Goal: Find specific page/section: Find specific page/section

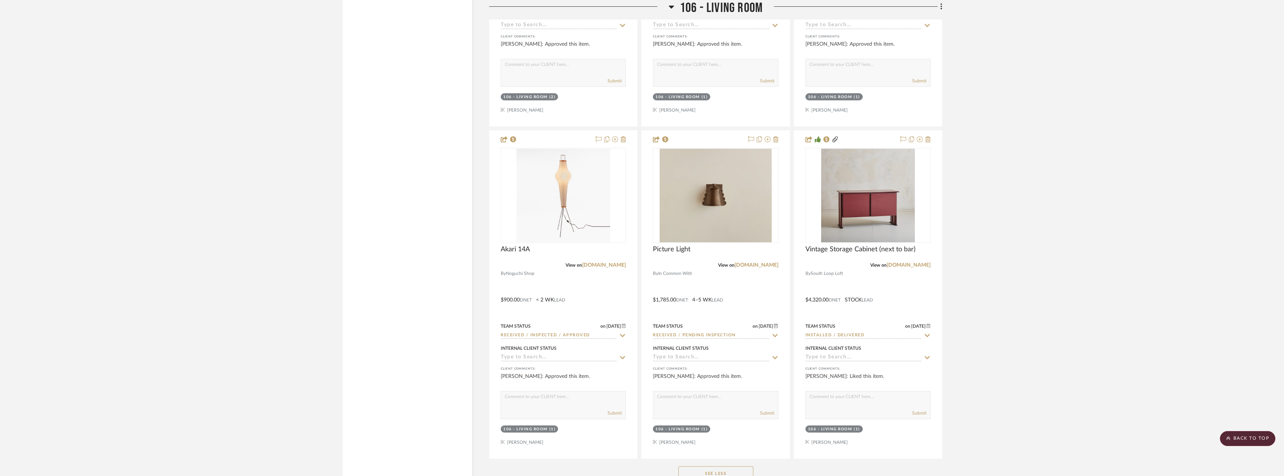
click at [674, 5] on icon at bounding box center [672, 6] width 6 height 9
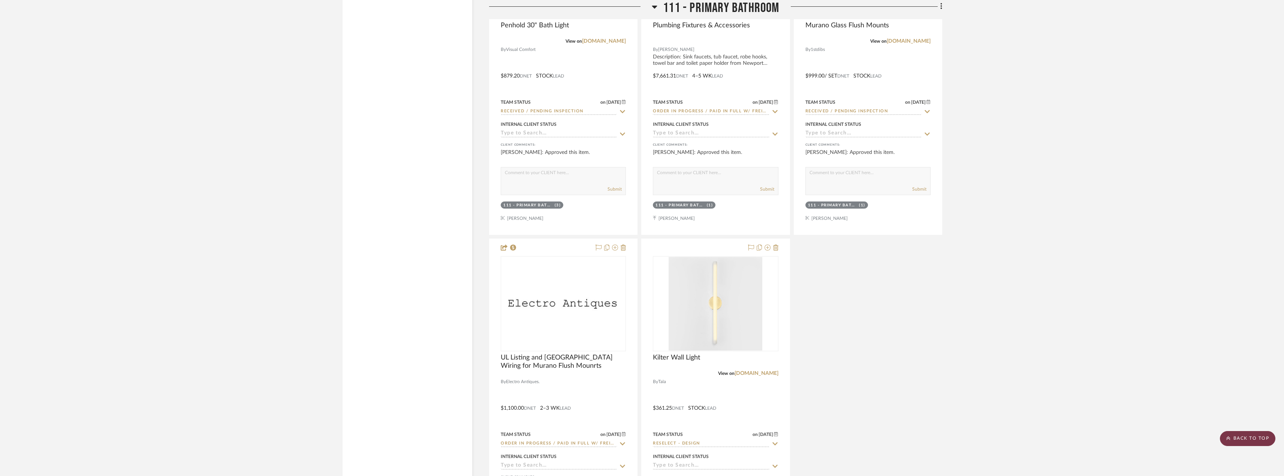
click at [1243, 439] on scroll-to-top-button "BACK TO TOP" at bounding box center [1247, 438] width 55 height 15
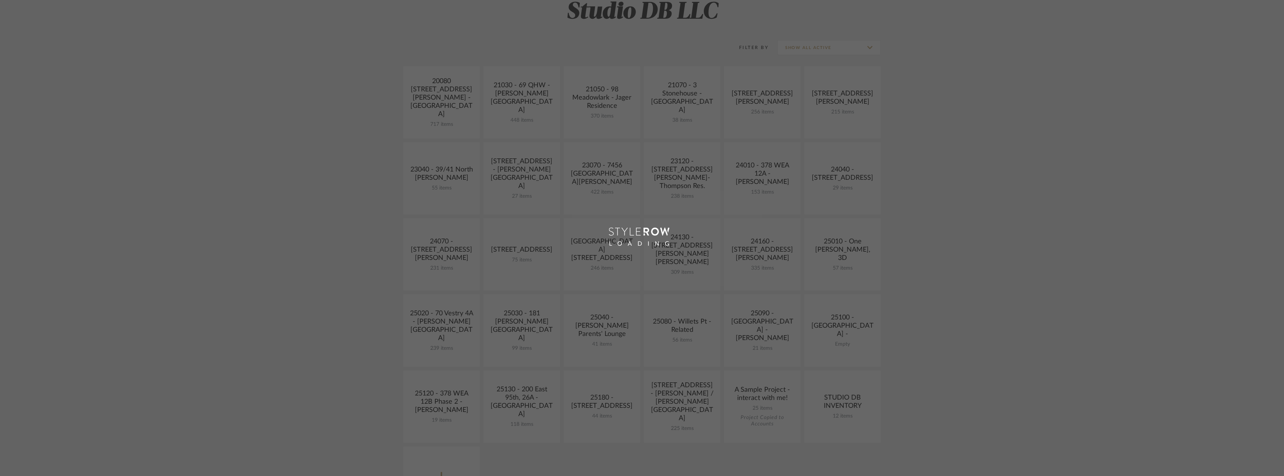
scroll to position [187, 0]
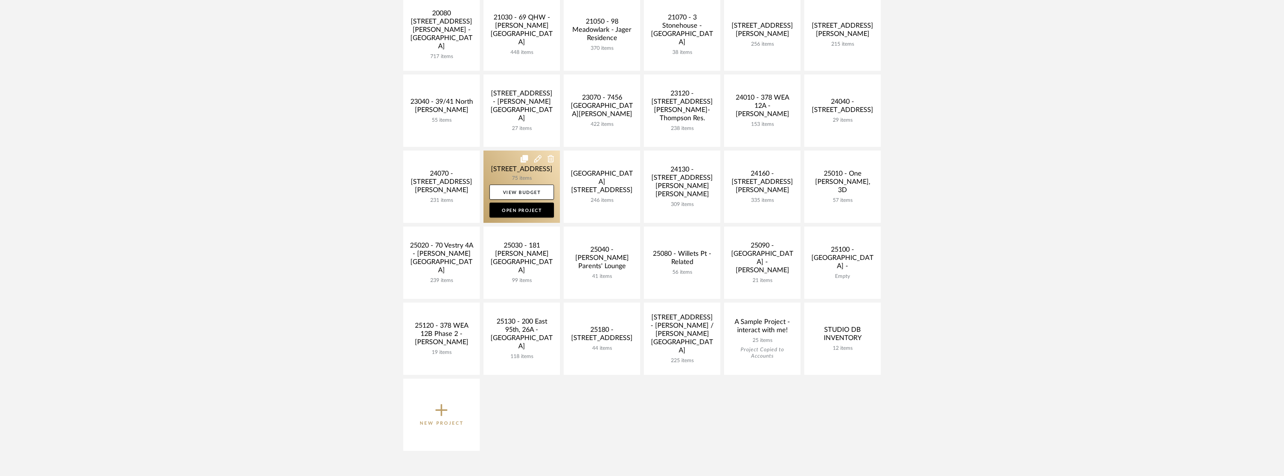
click at [522, 174] on link at bounding box center [522, 187] width 76 height 72
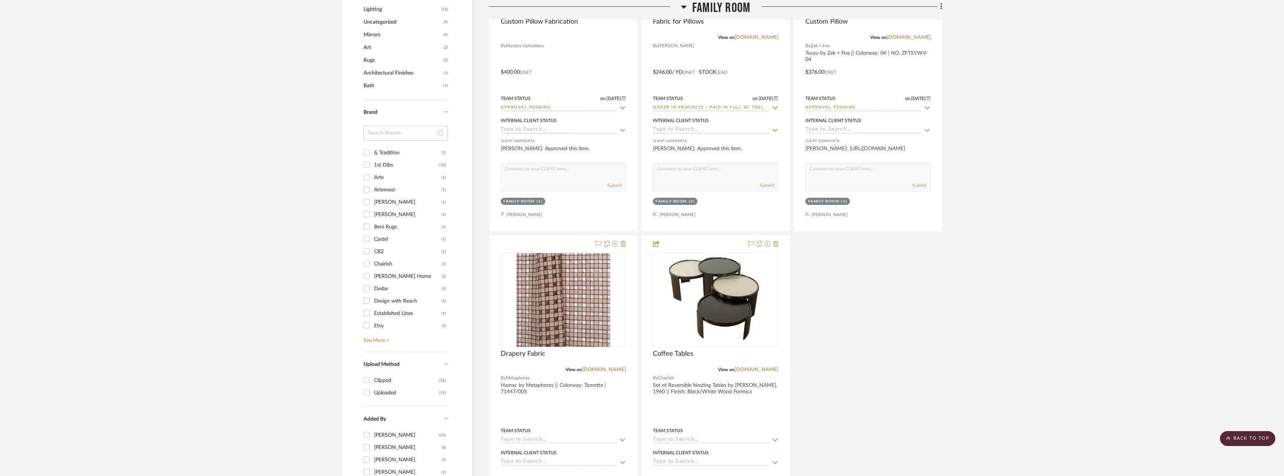
scroll to position [675, 0]
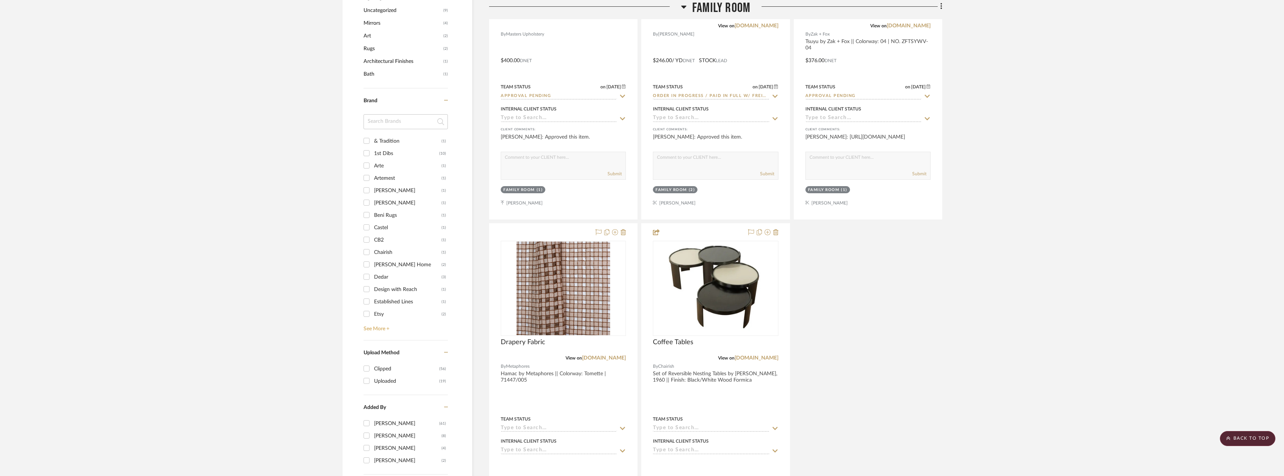
click at [378, 331] on link "See More +" at bounding box center [405, 327] width 86 height 12
click at [373, 288] on div at bounding box center [367, 286] width 12 height 12
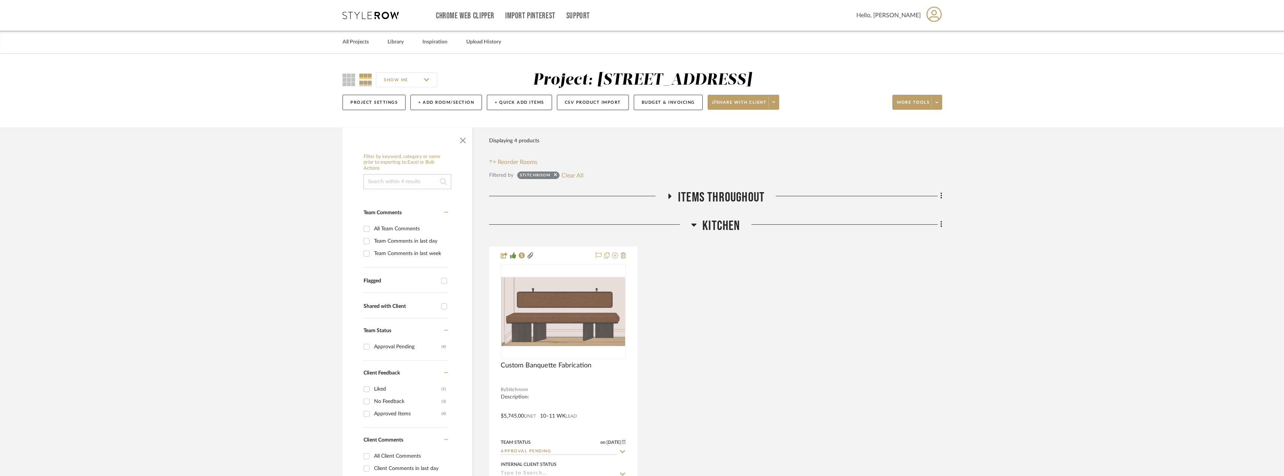
click at [679, 197] on span "Items Throughout" at bounding box center [721, 198] width 87 height 16
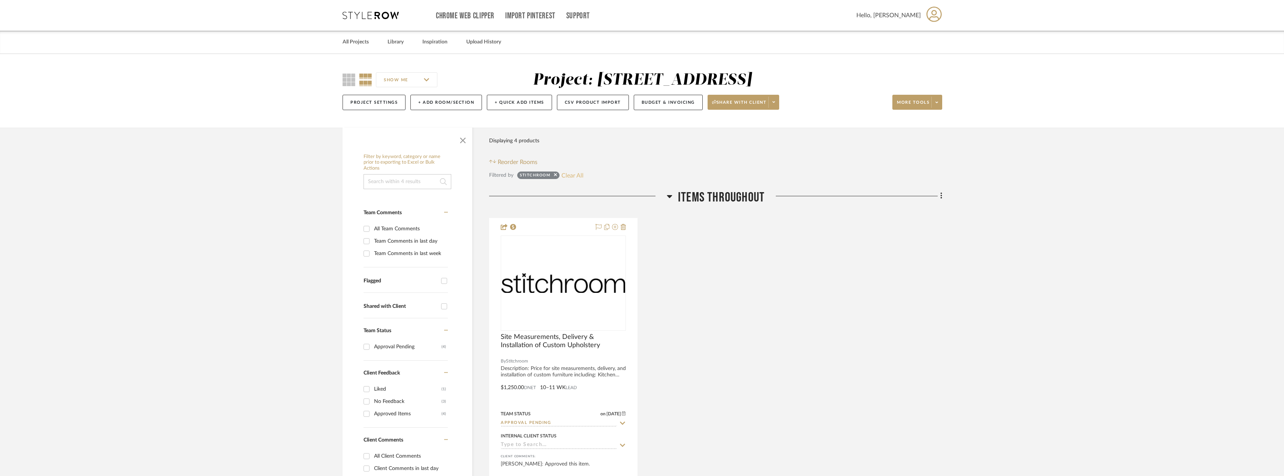
click at [573, 176] on button "Clear All" at bounding box center [573, 176] width 22 height 10
checkbox input "false"
